Goal: Task Accomplishment & Management: Manage account settings

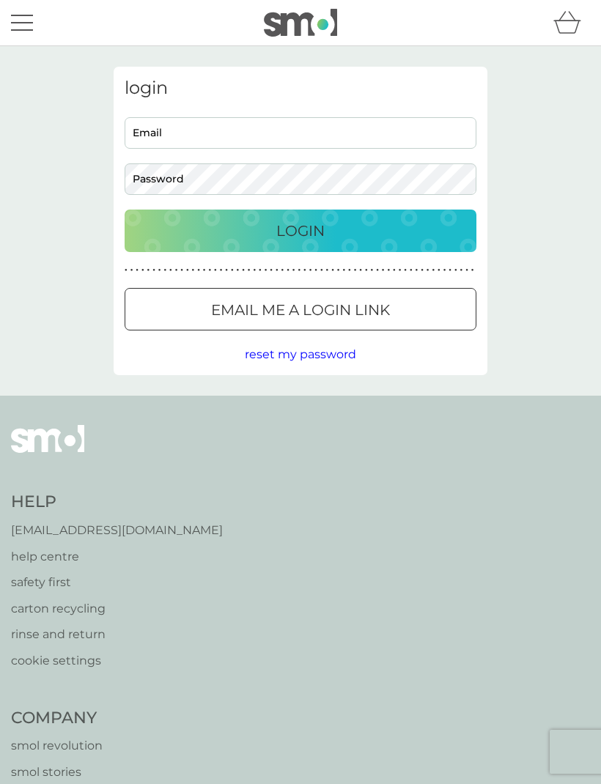
click at [284, 147] on input "Email" at bounding box center [301, 132] width 352 height 31
type input "[EMAIL_ADDRESS][PERSON_NAME][DOMAIN_NAME]"
click at [300, 230] on button "Login" at bounding box center [301, 231] width 352 height 42
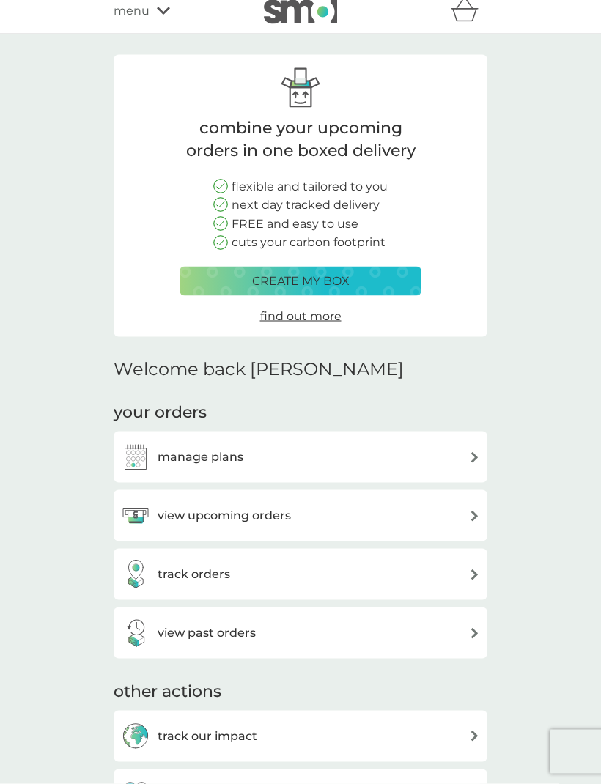
scroll to position [23, 0]
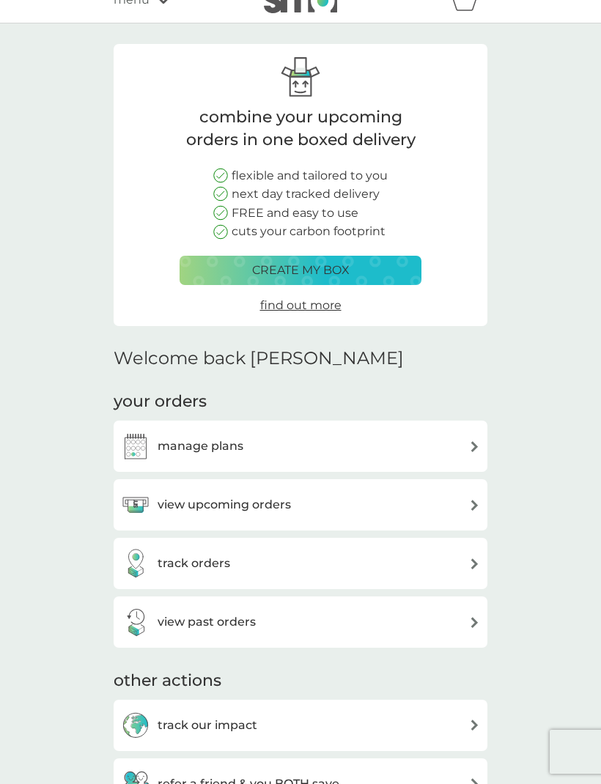
click at [456, 448] on div "manage plans" at bounding box center [300, 445] width 359 height 29
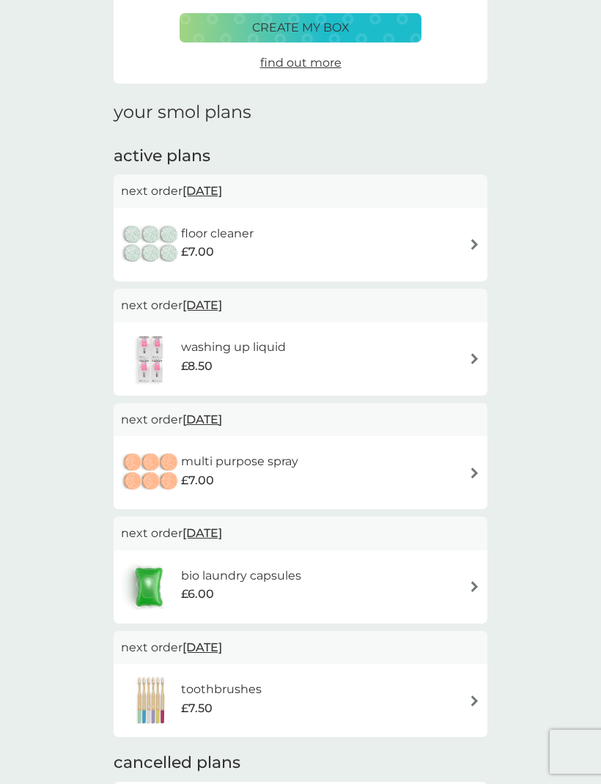
scroll to position [87, 0]
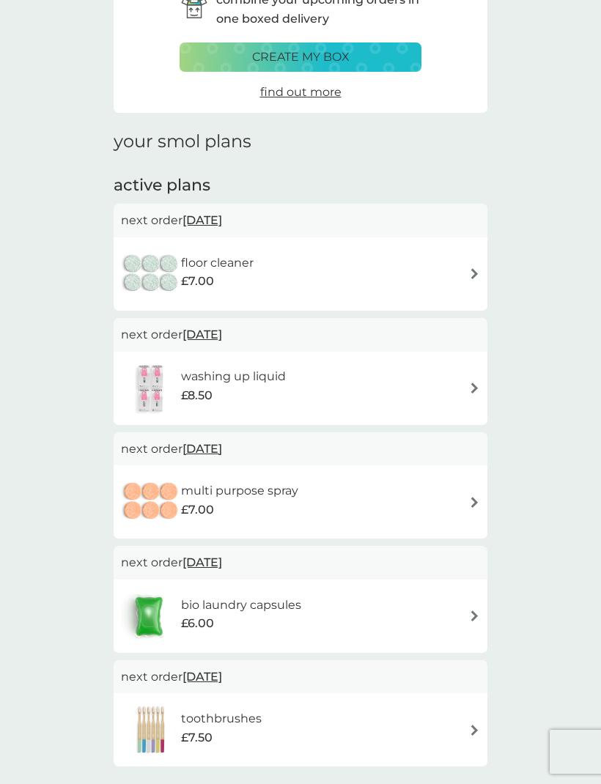
click at [478, 275] on img at bounding box center [474, 273] width 11 height 11
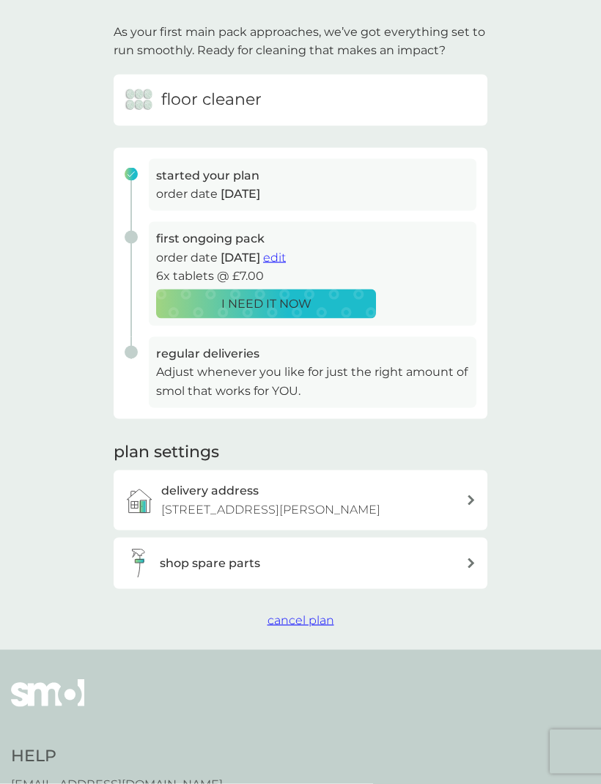
scroll to position [86, 0]
click at [304, 621] on button "cancel plan" at bounding box center [300, 619] width 67 height 19
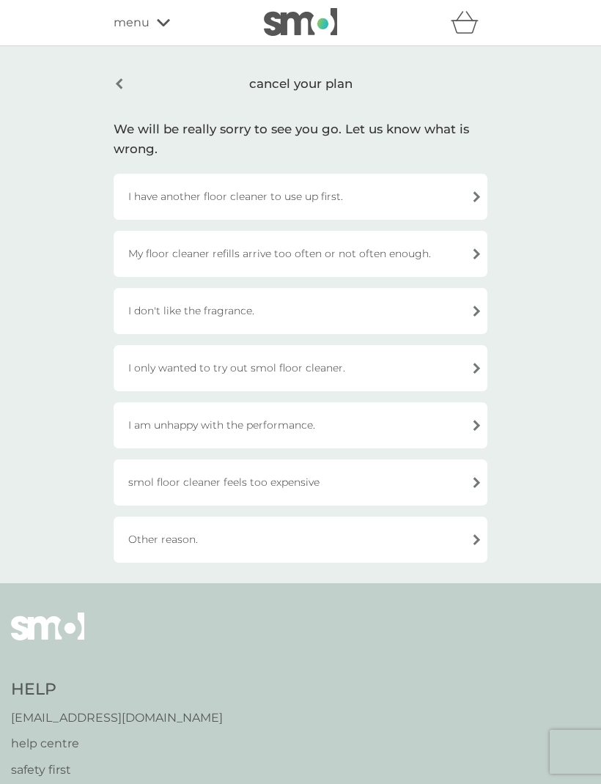
click at [459, 201] on div "I have another floor cleaner to use up first." at bounding box center [301, 197] width 374 height 46
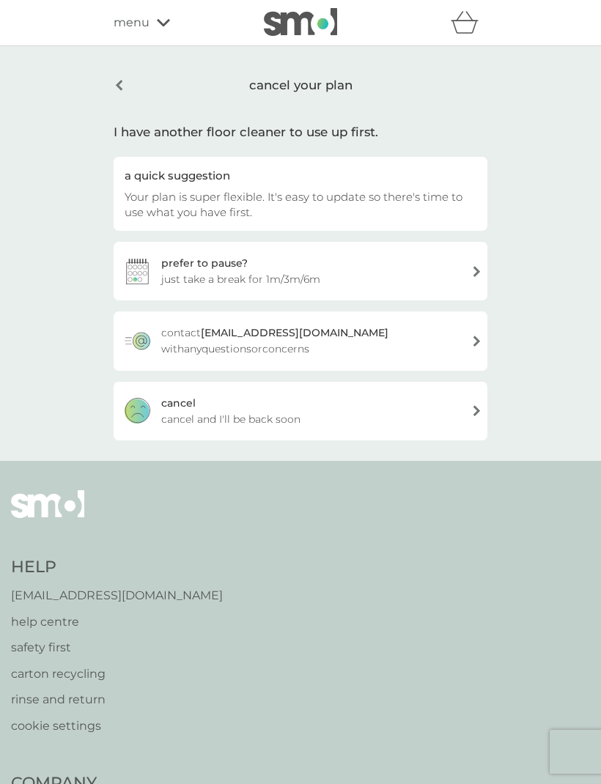
click at [428, 418] on div "cancel cancel and I'll be back soon" at bounding box center [301, 411] width 374 height 59
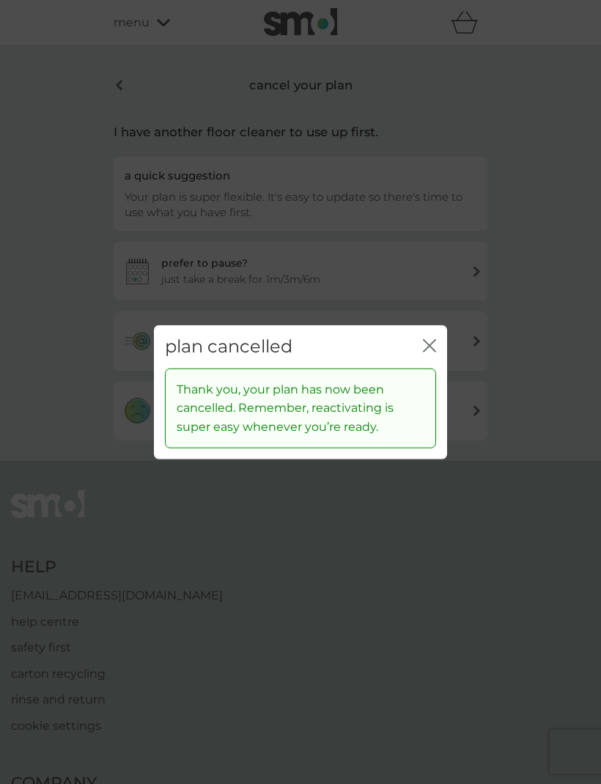
click at [423, 355] on button "close" at bounding box center [429, 346] width 13 height 15
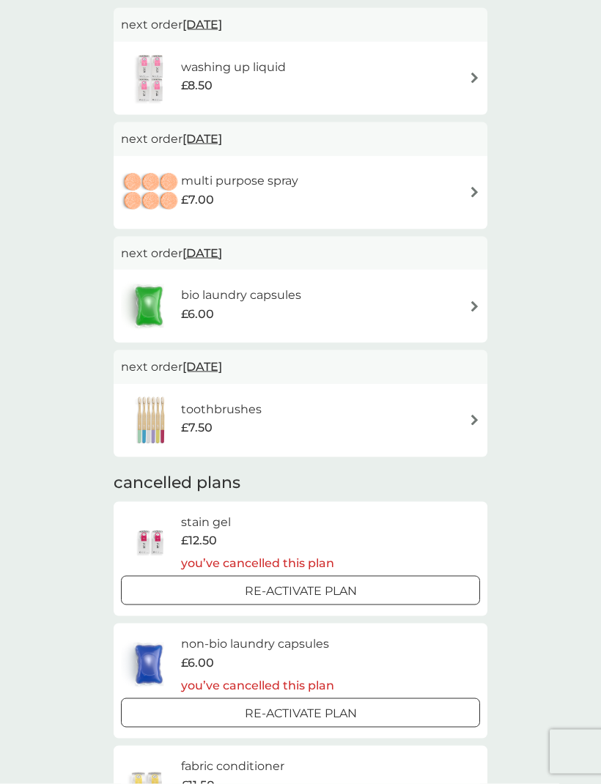
scroll to position [284, 0]
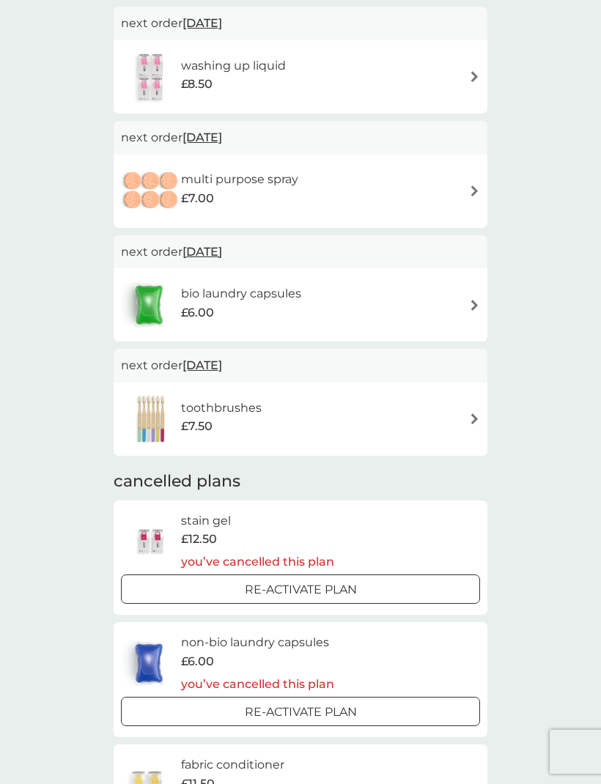
click at [466, 301] on div "bio laundry capsules £6.00" at bounding box center [300, 304] width 359 height 51
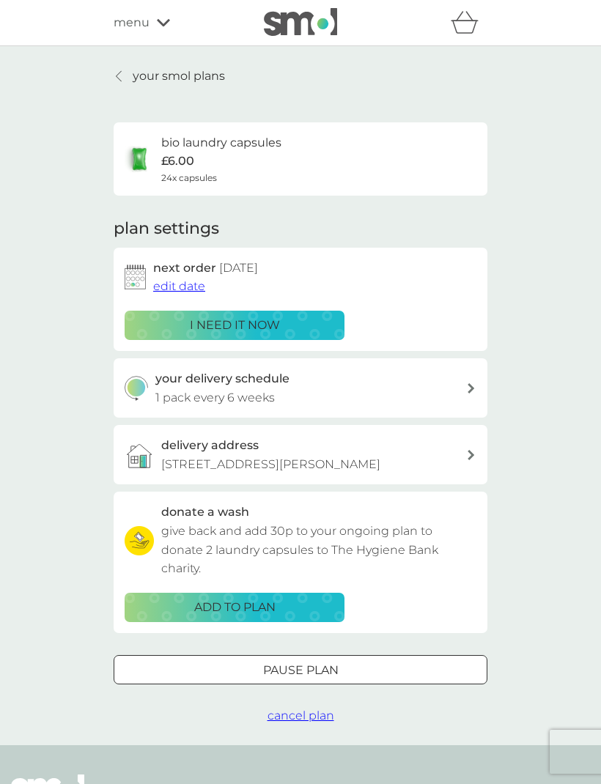
click at [181, 292] on button "edit date" at bounding box center [179, 286] width 52 height 19
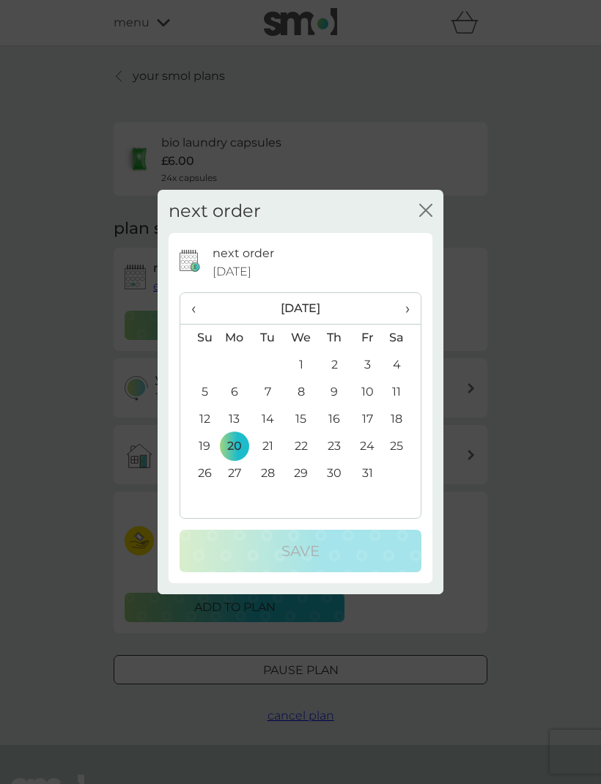
click at [366, 433] on td "17" at bounding box center [367, 419] width 33 height 27
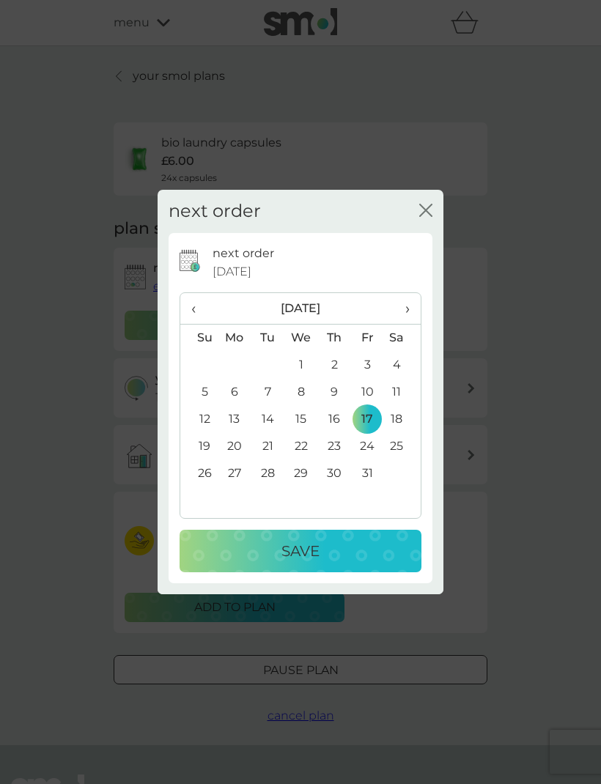
click at [328, 563] on div "Save" at bounding box center [300, 550] width 212 height 23
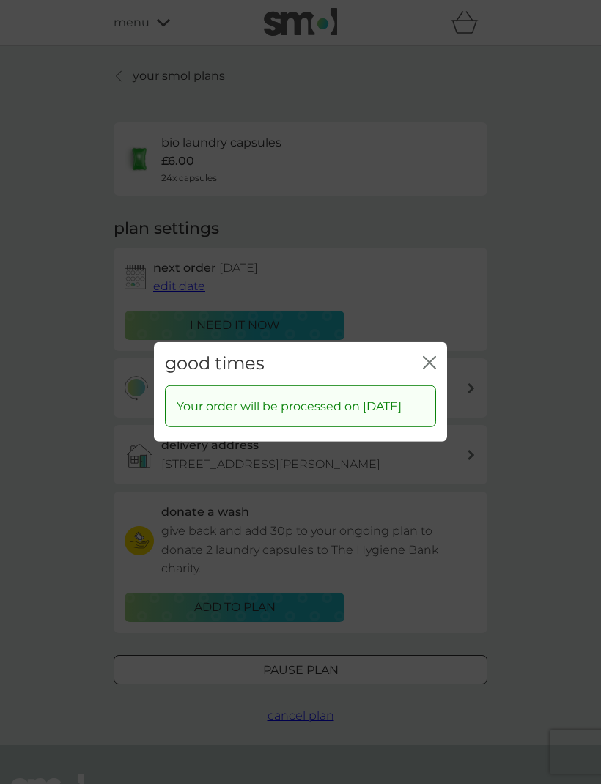
click at [425, 369] on icon "close" at bounding box center [429, 362] width 13 height 13
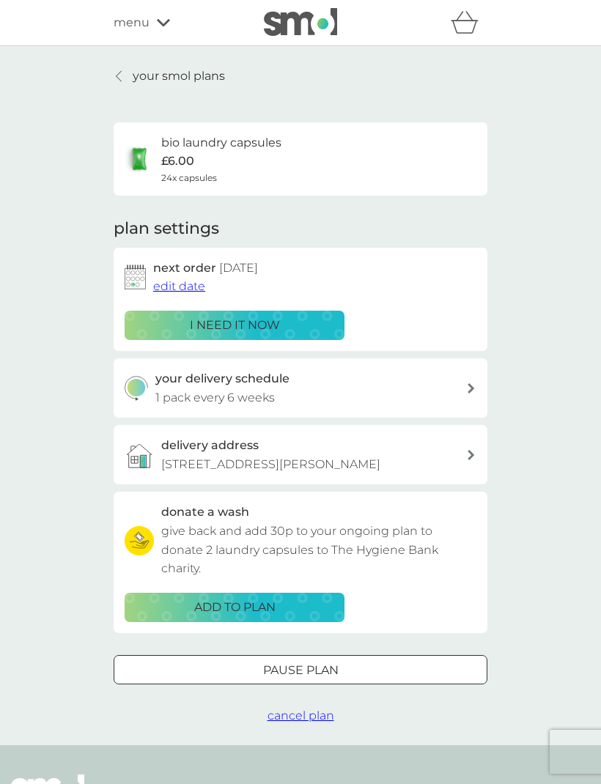
click at [127, 80] on link "your smol plans" at bounding box center [169, 76] width 111 height 19
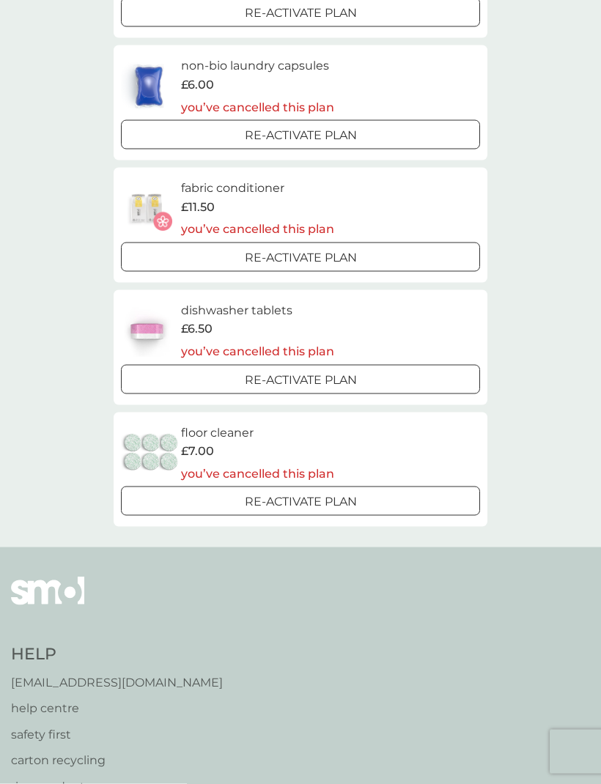
scroll to position [876, 0]
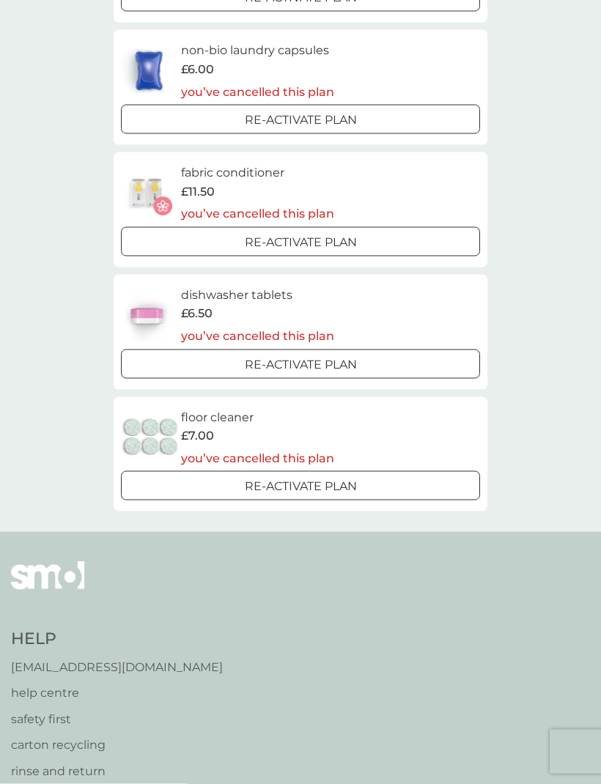
click at [320, 304] on div "£6.50" at bounding box center [257, 313] width 153 height 19
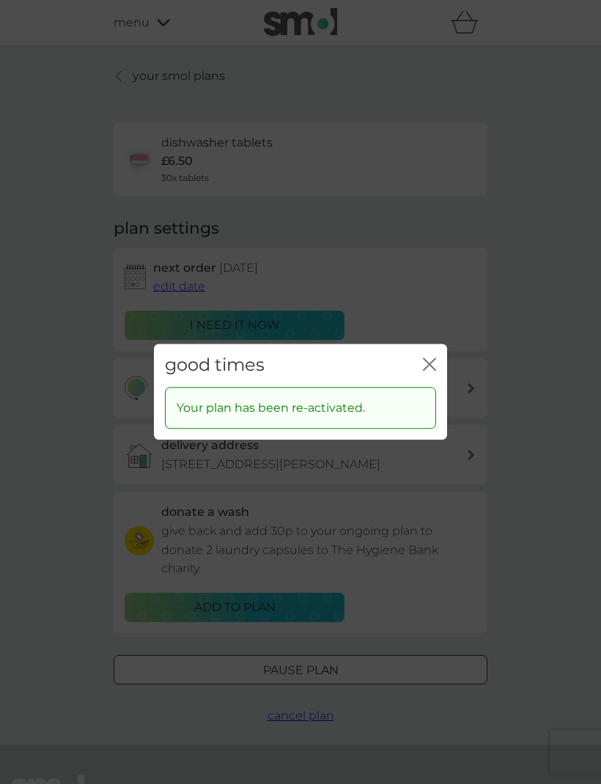
click at [434, 371] on icon "close" at bounding box center [429, 363] width 13 height 13
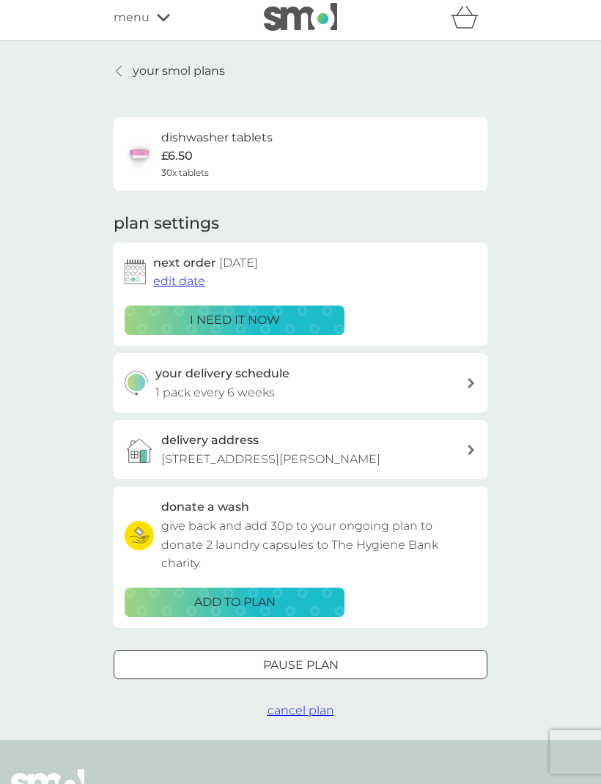
scroll to position [6, 0]
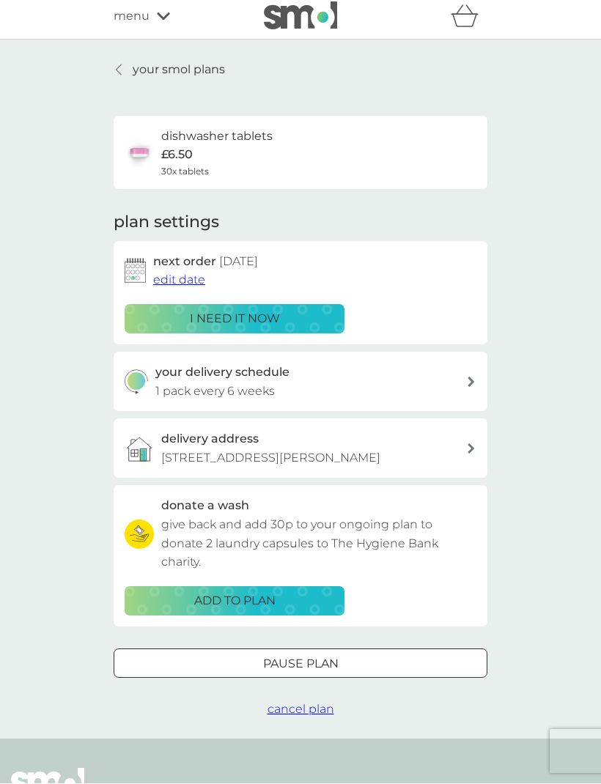
click at [462, 392] on div "your delivery schedule 1 pack every 6 weeks" at bounding box center [310, 381] width 311 height 37
select select "42"
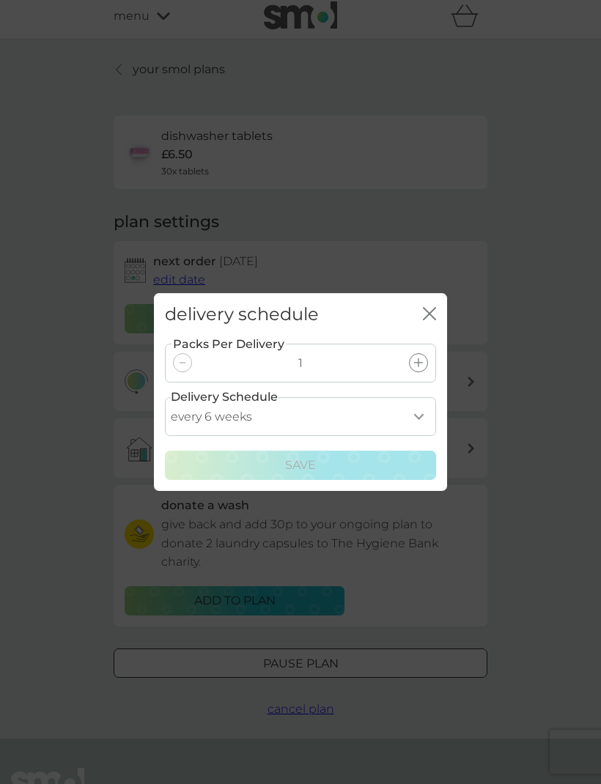
click at [434, 316] on icon "close" at bounding box center [429, 313] width 13 height 13
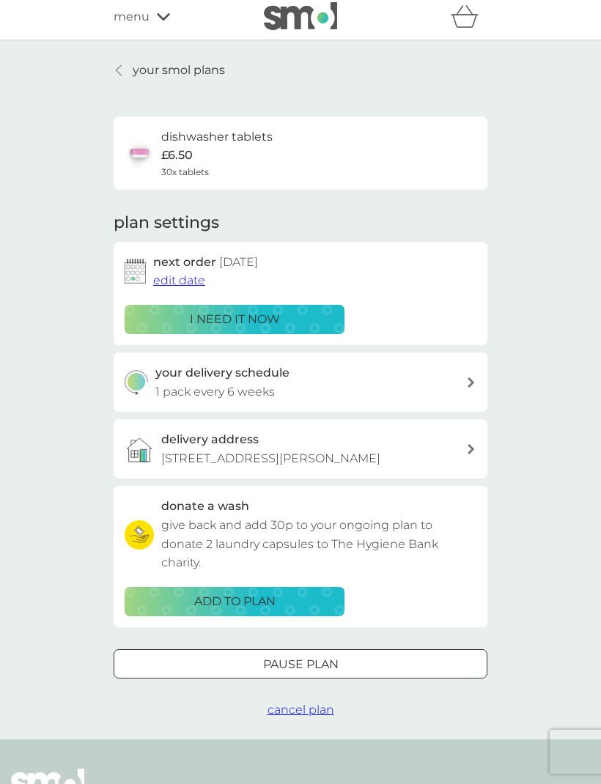
scroll to position [0, 0]
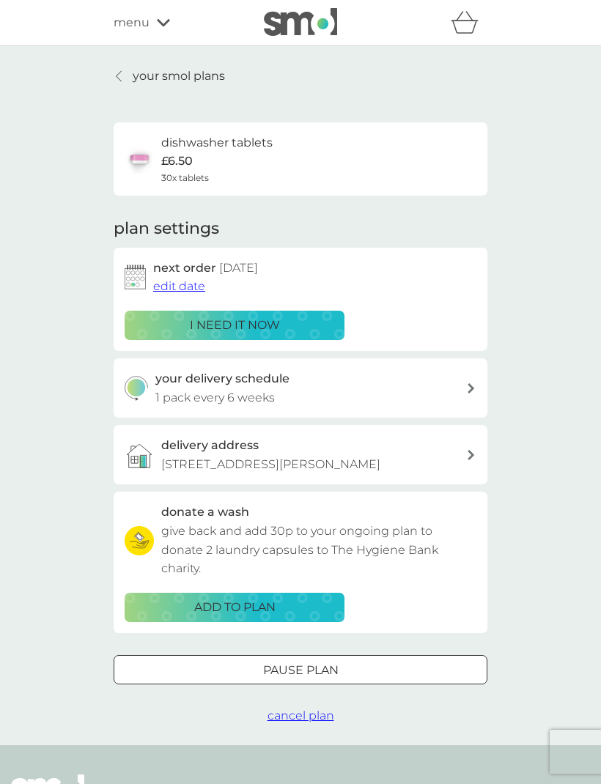
click at [176, 292] on button "edit date" at bounding box center [179, 286] width 52 height 19
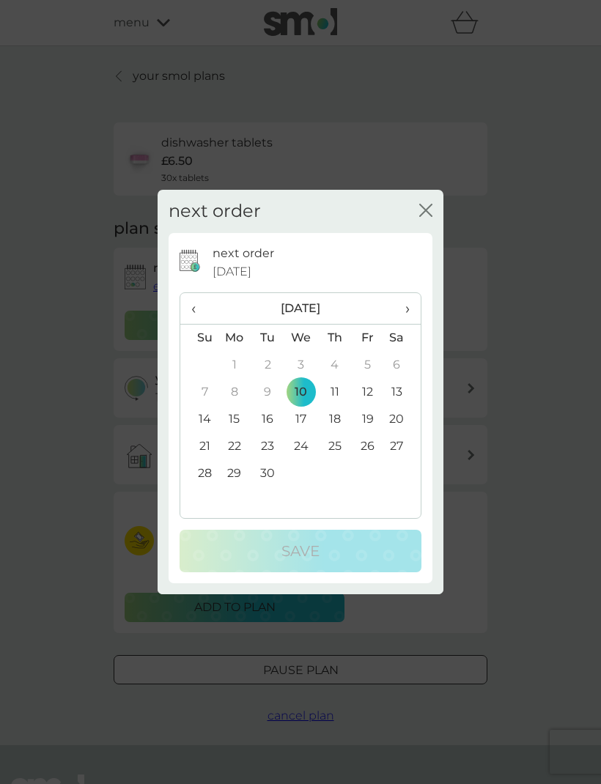
click at [305, 431] on td "17" at bounding box center [301, 419] width 34 height 27
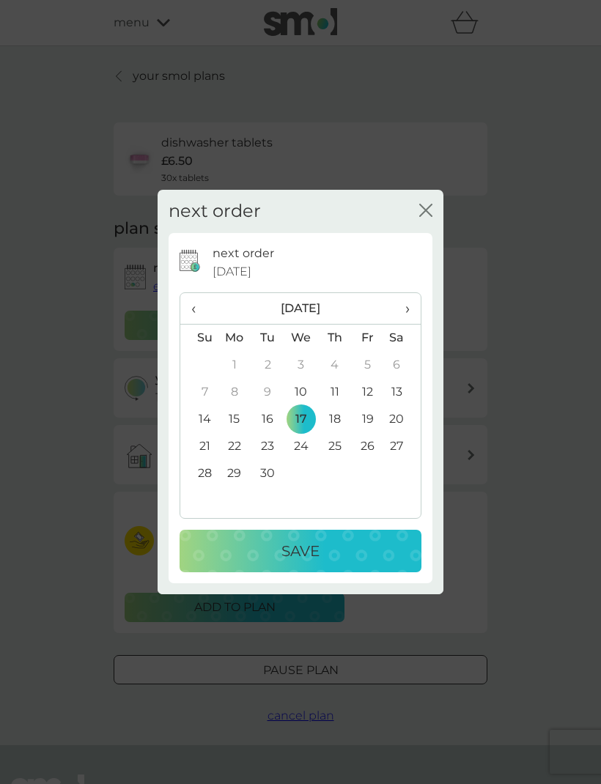
click at [321, 550] on div "Save" at bounding box center [300, 550] width 212 height 23
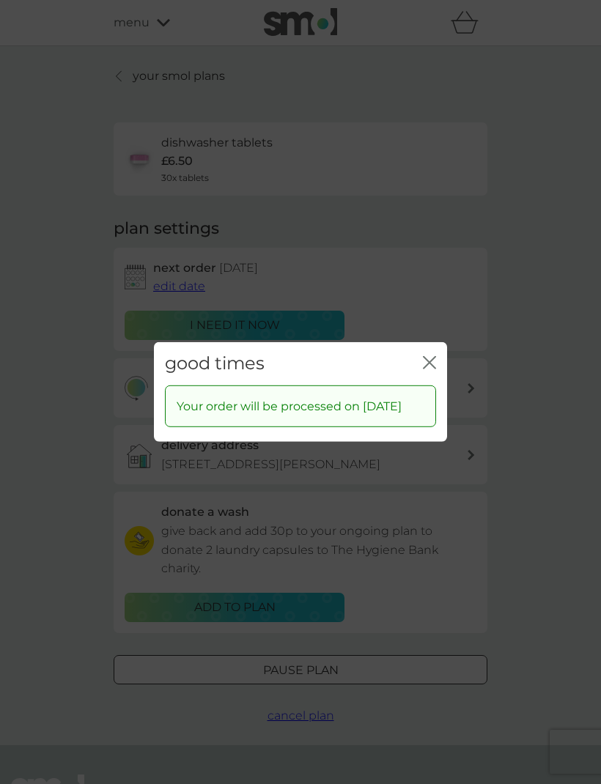
click at [423, 357] on icon "close" at bounding box center [429, 362] width 13 height 13
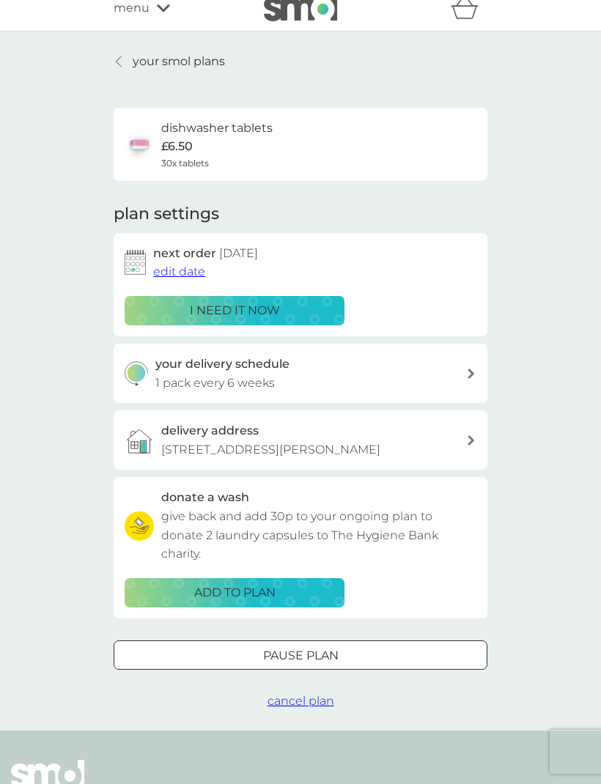
scroll to position [27, 0]
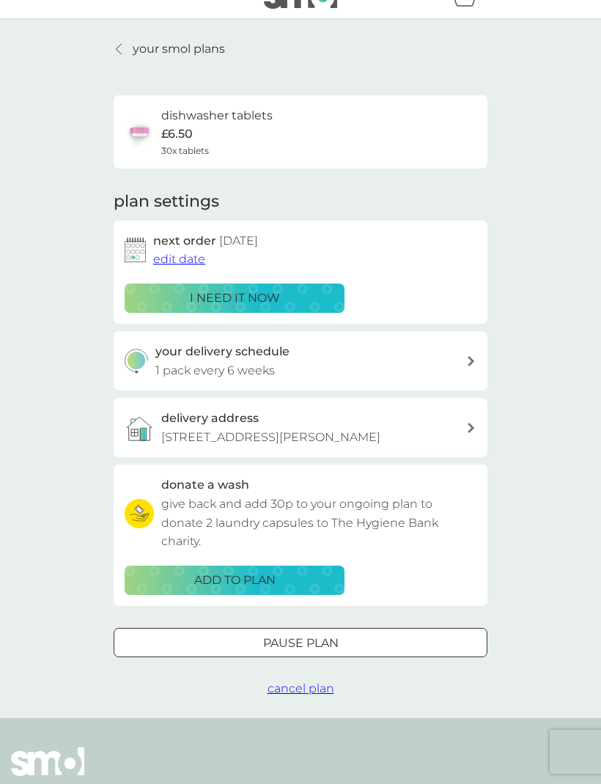
click at [160, 56] on p "your smol plans" at bounding box center [179, 49] width 92 height 19
